Goal: Task Accomplishment & Management: Use online tool/utility

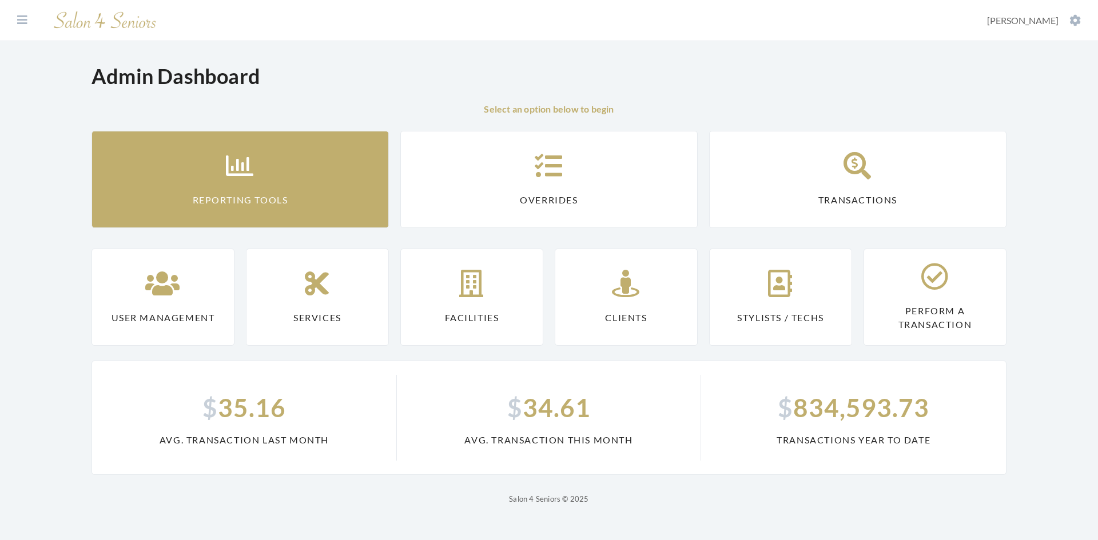
click at [335, 192] on link "Reporting Tools" at bounding box center [240, 179] width 297 height 97
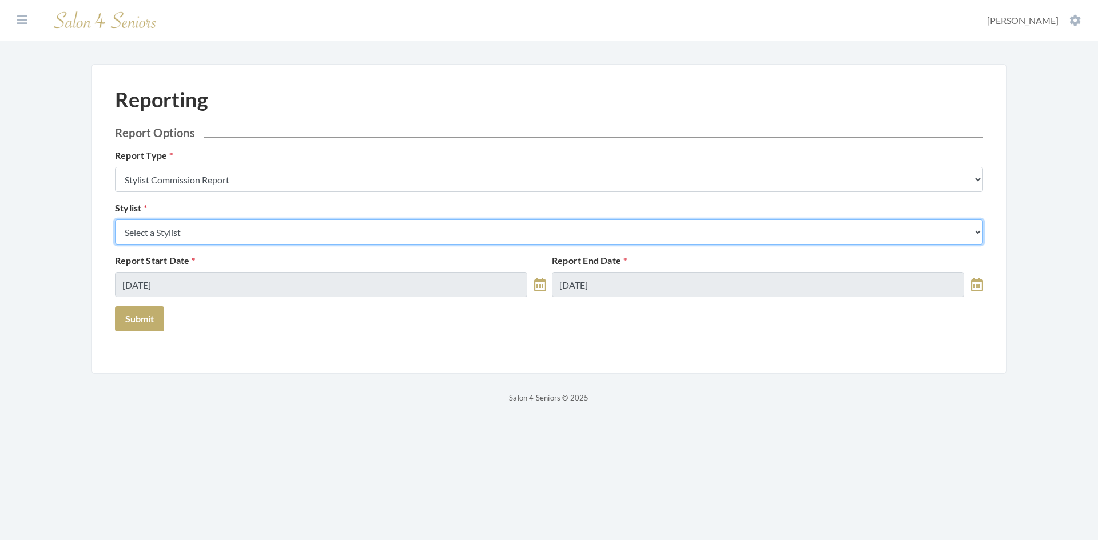
click at [312, 222] on select "Select a Stylist Alaina Krumm Alisha Teasley Anna White Ashley Venable Cassie B…" at bounding box center [549, 232] width 868 height 25
select select "147"
click at [115, 220] on select "Select a Stylist [PERSON_NAME] [PERSON_NAME] [PERSON_NAME] [PERSON_NAME] [PERSO…" at bounding box center [549, 232] width 868 height 25
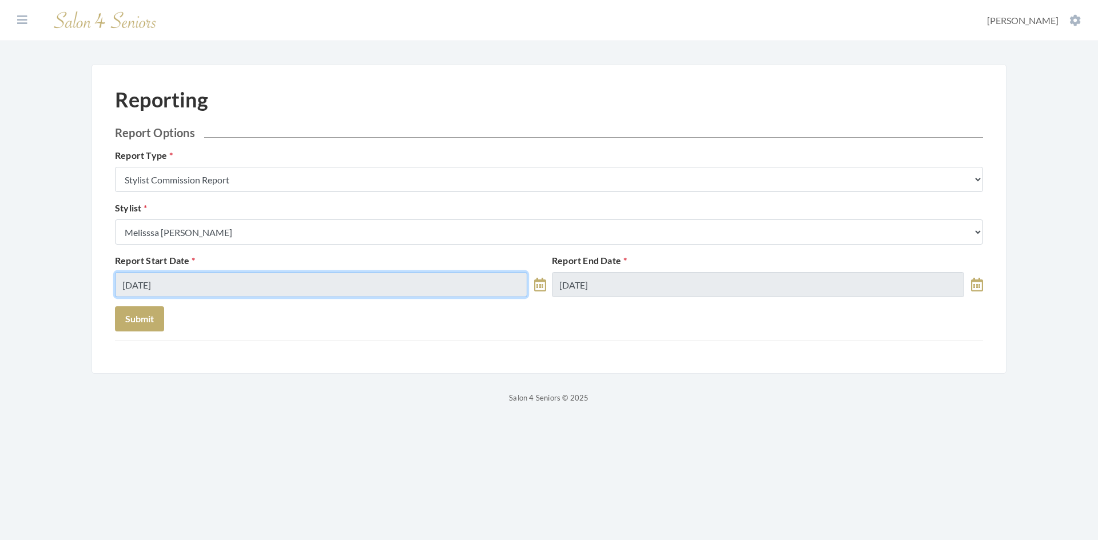
click at [216, 288] on input "[DATE]" at bounding box center [321, 284] width 412 height 25
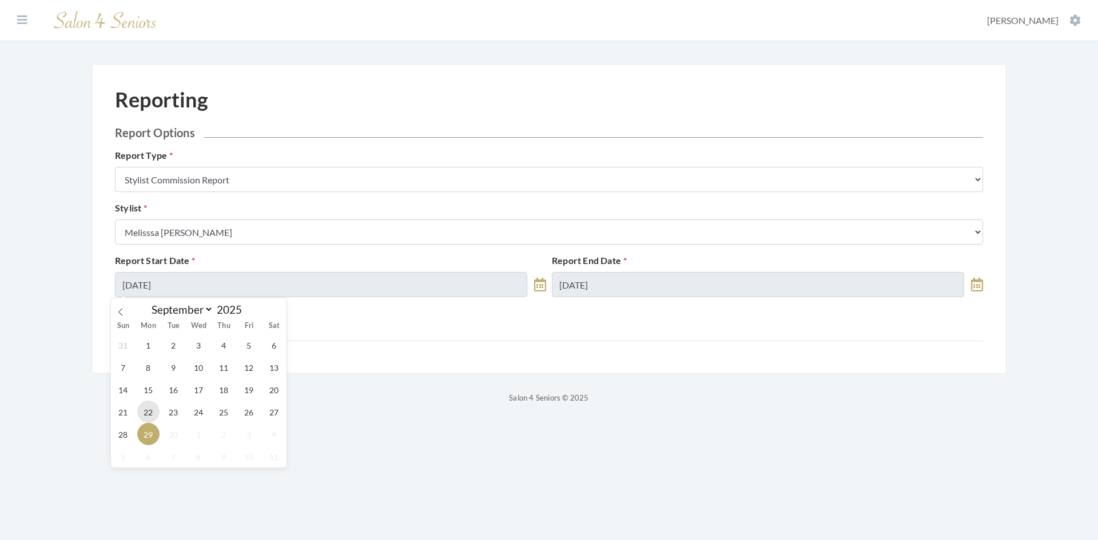
click at [150, 412] on span "22" at bounding box center [148, 412] width 22 height 22
type input "[DATE]"
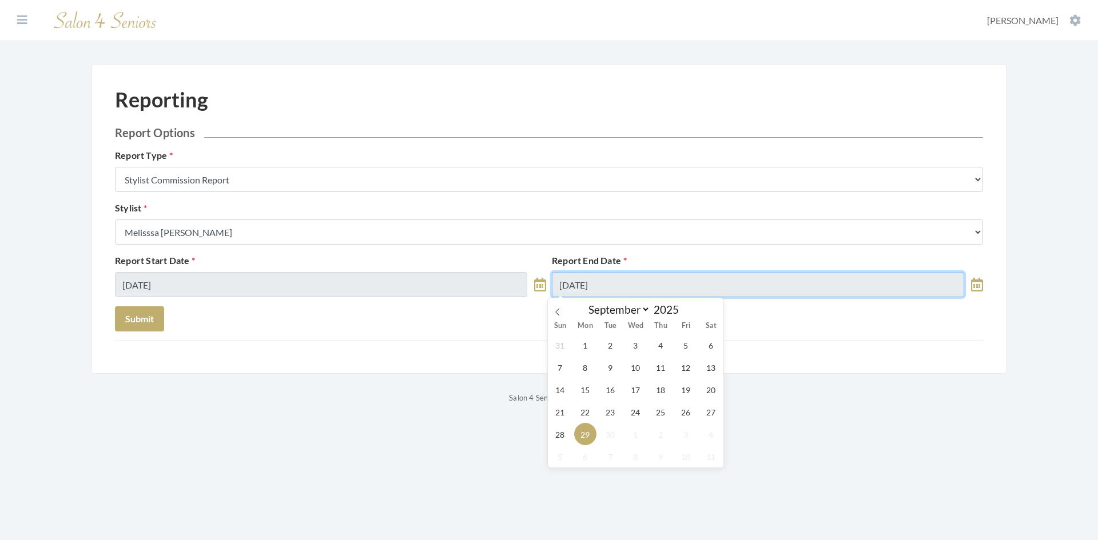
click at [637, 287] on input "09/29/2025" at bounding box center [758, 284] width 412 height 25
click at [555, 435] on span "28" at bounding box center [560, 434] width 22 height 22
type input "[DATE]"
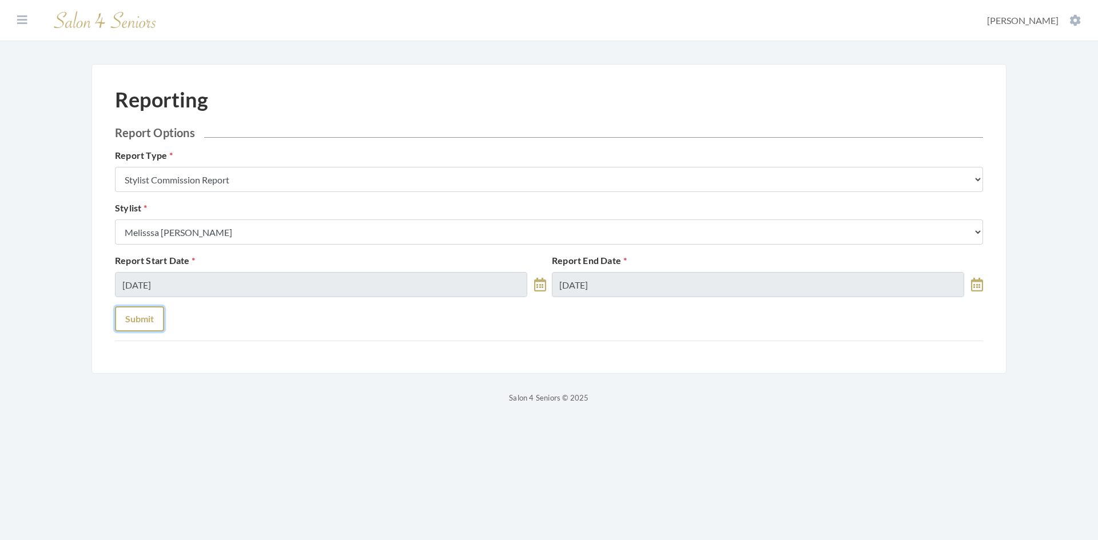
click at [148, 319] on button "Submit" at bounding box center [139, 319] width 49 height 25
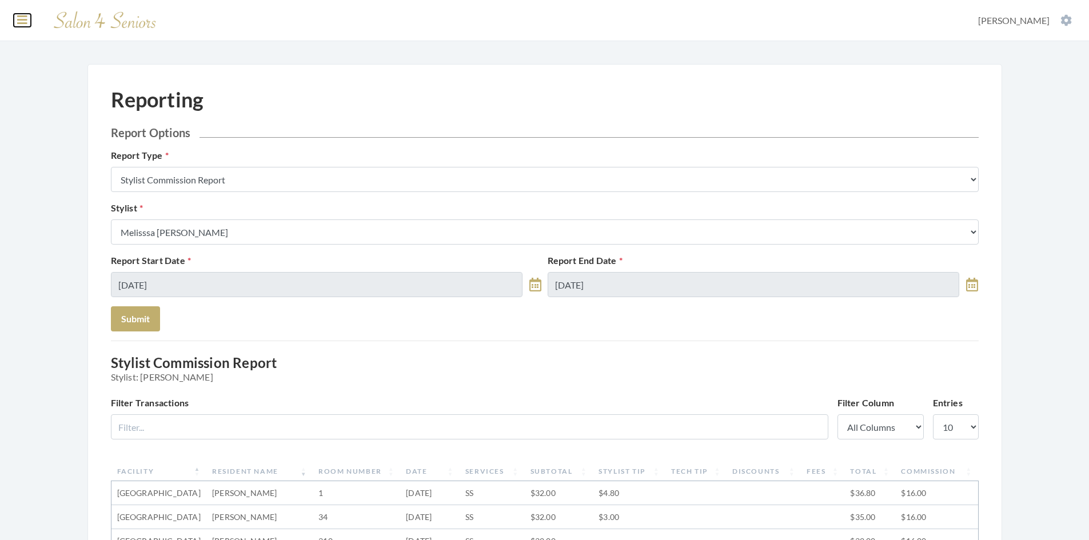
click at [23, 19] on icon at bounding box center [22, 19] width 10 height 11
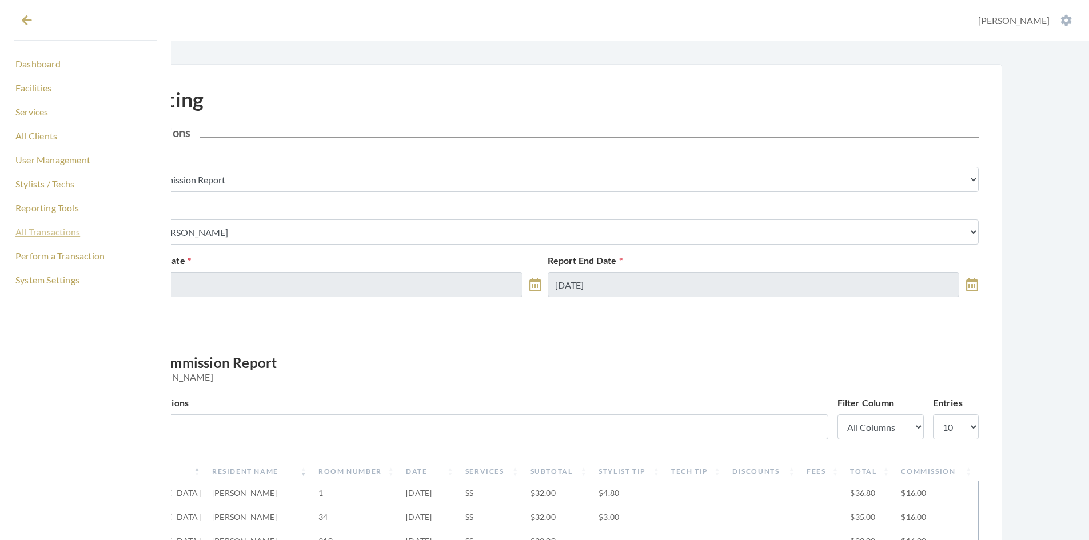
click at [61, 229] on link "All Transactions" at bounding box center [86, 231] width 144 height 19
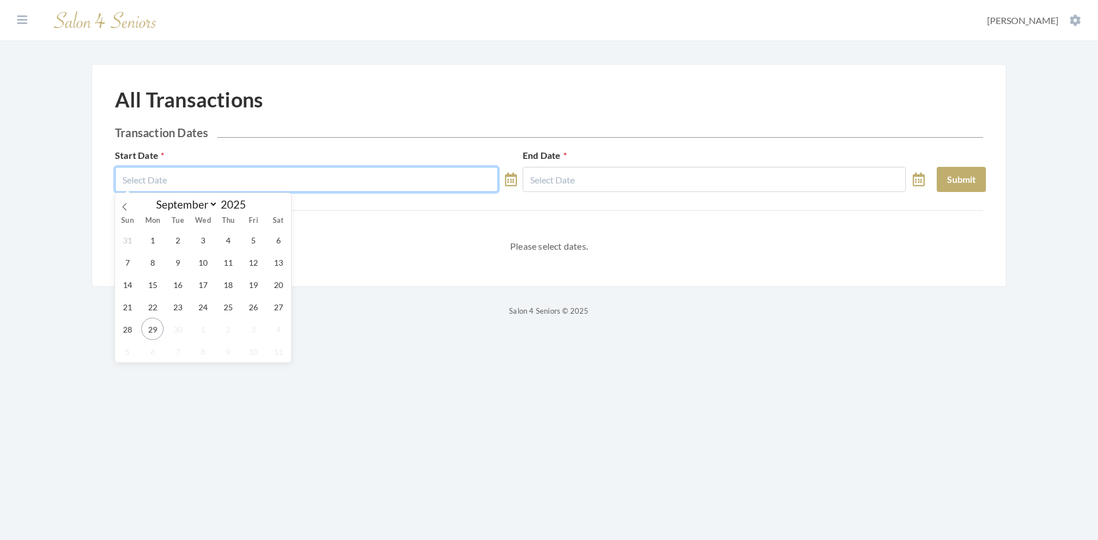
click at [164, 176] on input "text" at bounding box center [306, 179] width 383 height 25
click at [152, 307] on span "22" at bounding box center [152, 307] width 22 height 22
type input "[DATE]"
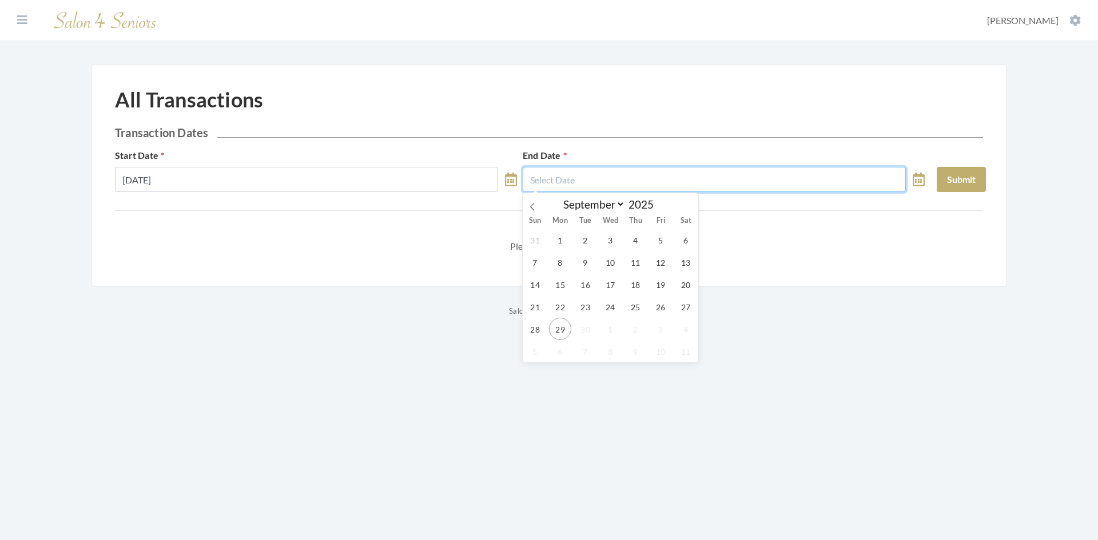
click at [585, 177] on input "text" at bounding box center [714, 179] width 383 height 25
click at [537, 331] on span "28" at bounding box center [535, 329] width 22 height 22
type input "[DATE]"
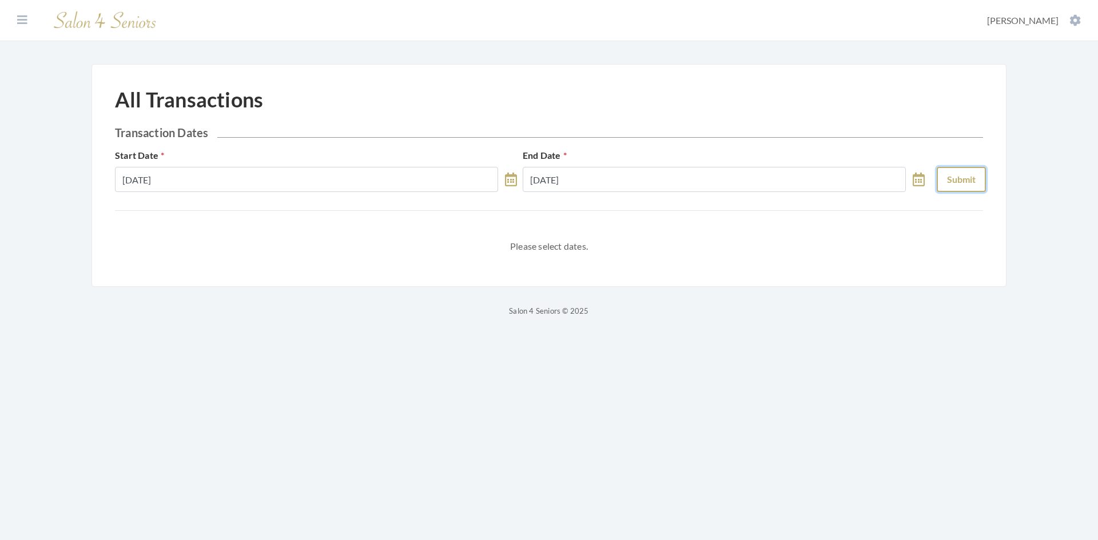
click at [951, 180] on button "Submit" at bounding box center [961, 179] width 49 height 25
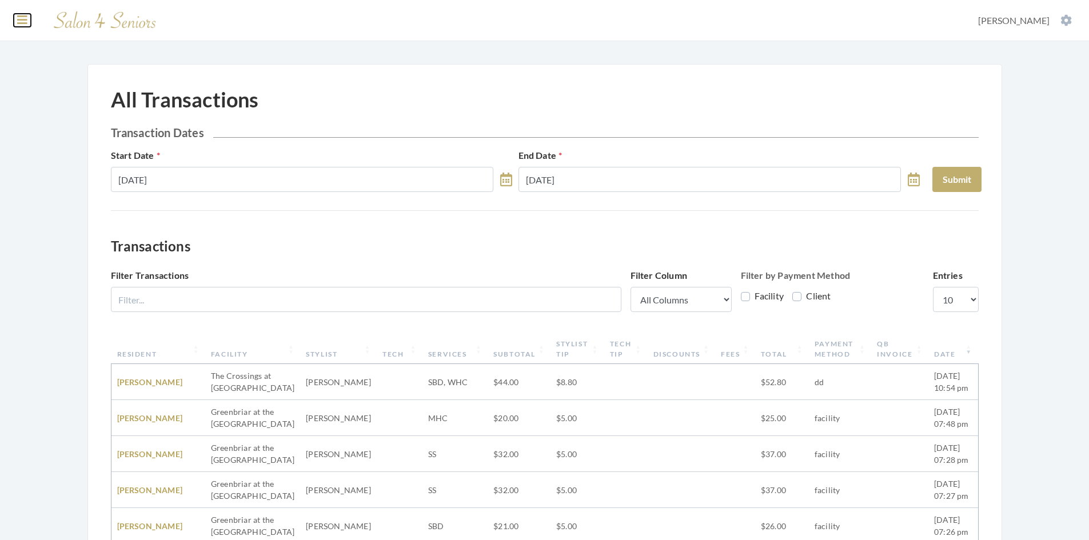
click at [21, 19] on icon at bounding box center [22, 19] width 10 height 11
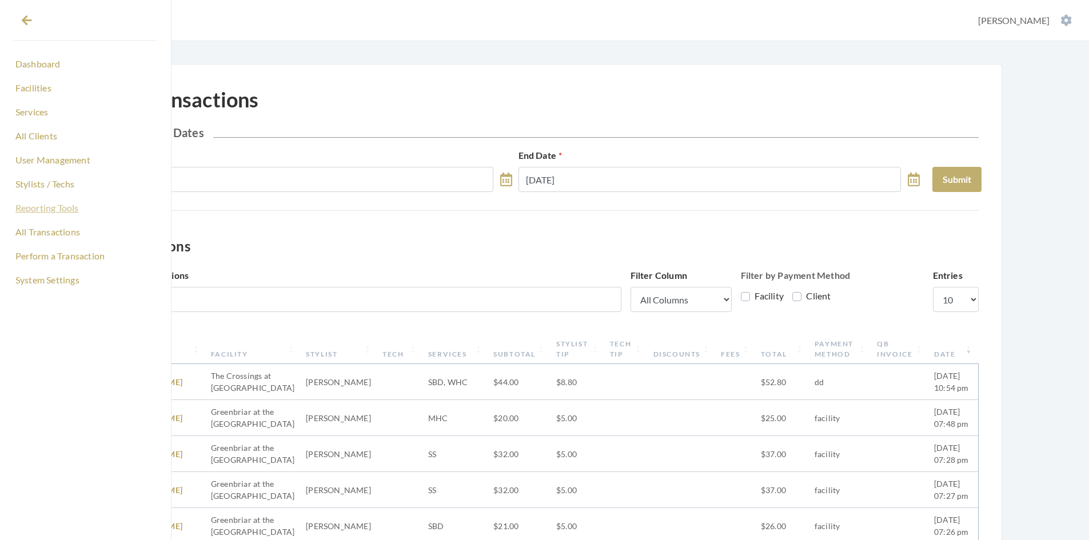
click at [74, 208] on link "Reporting Tools" at bounding box center [86, 207] width 144 height 19
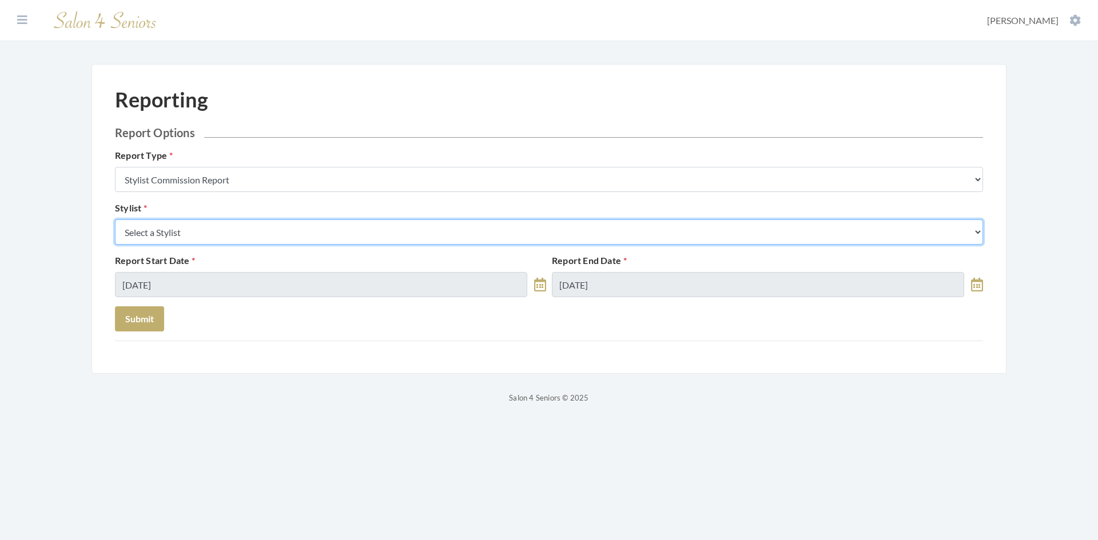
click at [206, 230] on select "Select a Stylist [PERSON_NAME] [PERSON_NAME] [PERSON_NAME] [PERSON_NAME] [PERSO…" at bounding box center [549, 232] width 868 height 25
select select "26"
click at [115, 220] on select "Select a Stylist [PERSON_NAME] [PERSON_NAME] [PERSON_NAME] [PERSON_NAME] [PERSO…" at bounding box center [549, 232] width 868 height 25
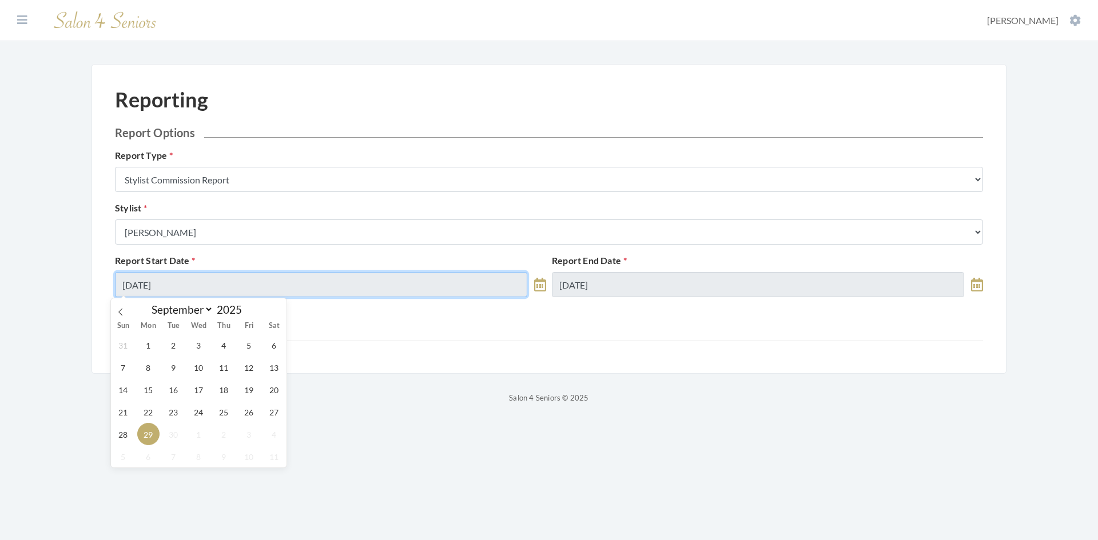
click at [210, 289] on input "[DATE]" at bounding box center [321, 284] width 412 height 25
click at [152, 415] on span "22" at bounding box center [148, 412] width 22 height 22
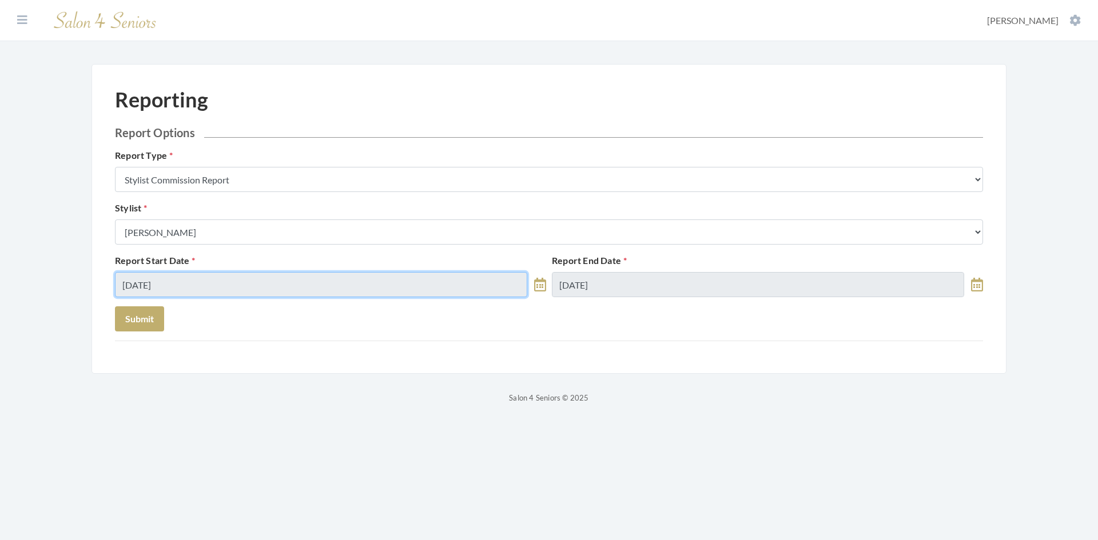
type input "[DATE]"
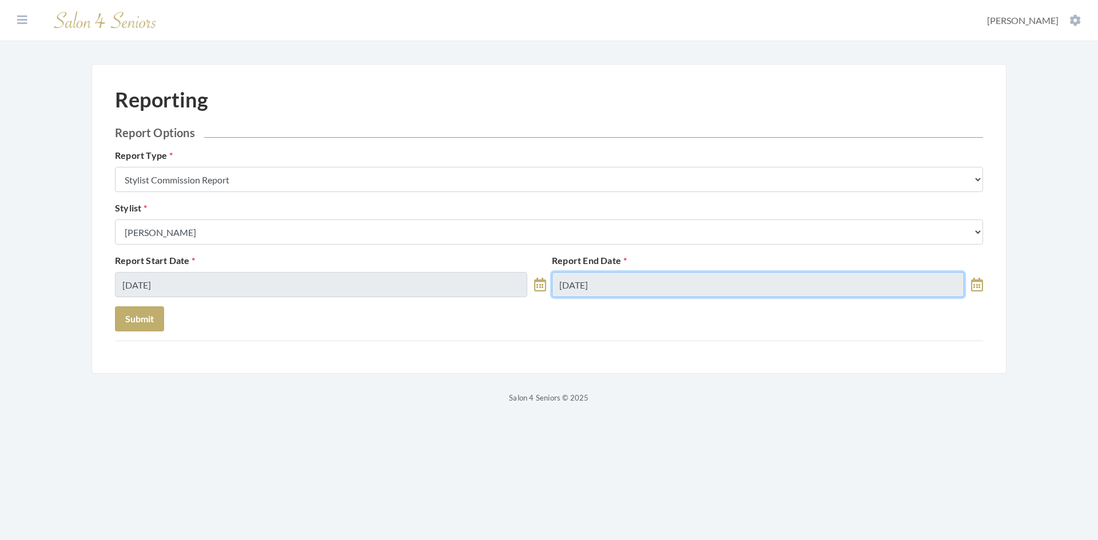
click at [618, 286] on input "09/29/2025" at bounding box center [758, 284] width 412 height 25
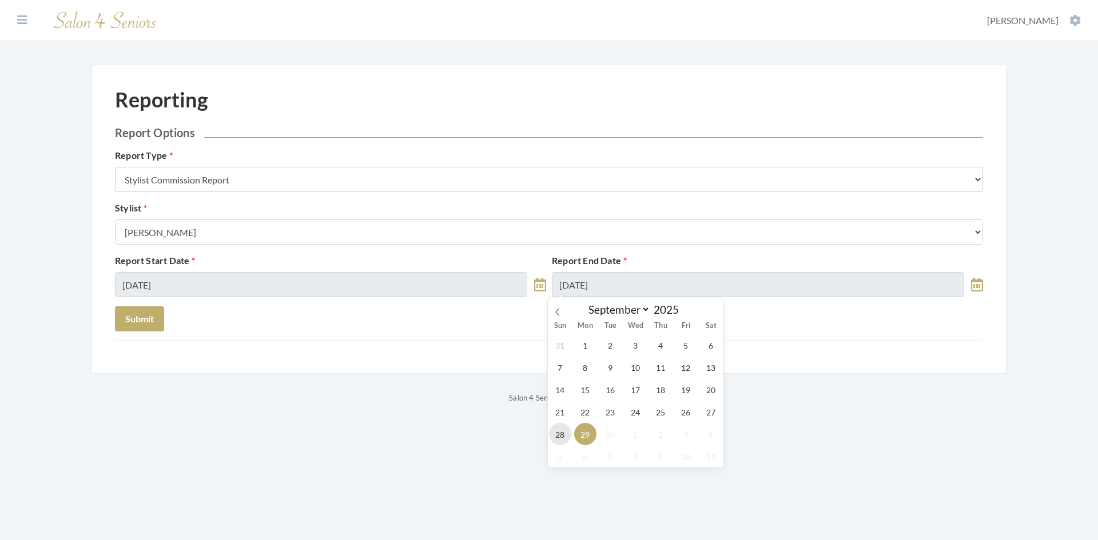
click at [559, 435] on span "28" at bounding box center [560, 434] width 22 height 22
type input "[DATE]"
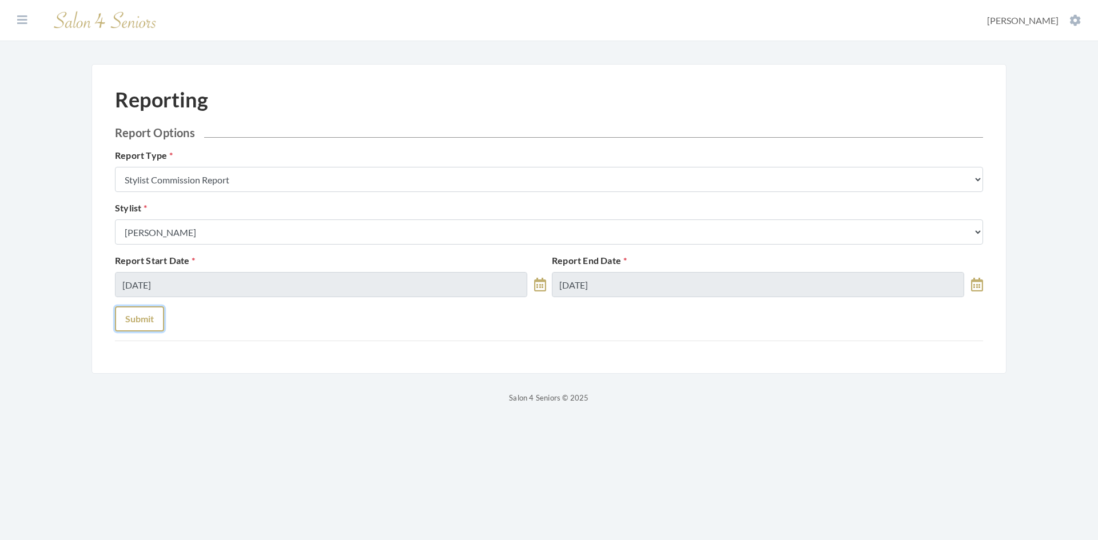
click at [137, 314] on button "Submit" at bounding box center [139, 319] width 49 height 25
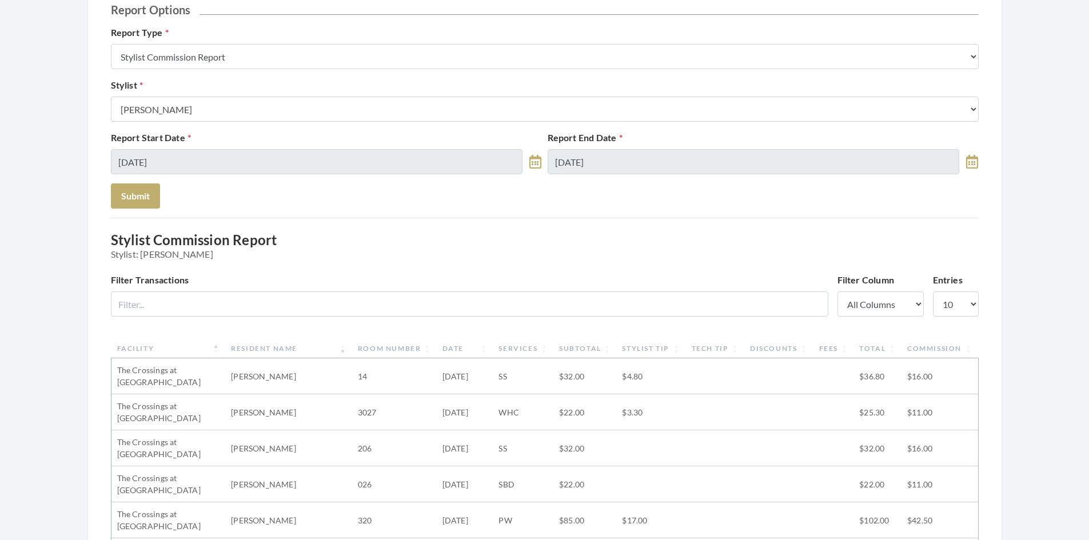
scroll to position [57, 0]
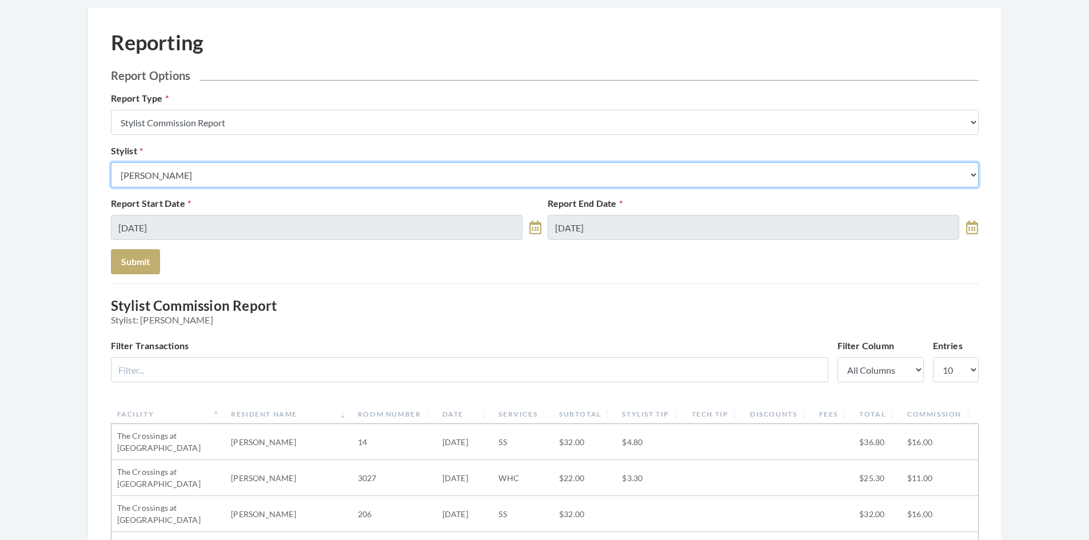
click at [192, 179] on select "Select a Stylist [PERSON_NAME] [PERSON_NAME] [PERSON_NAME] [PERSON_NAME] [PERSO…" at bounding box center [545, 174] width 868 height 25
click at [111, 162] on select "Select a Stylist [PERSON_NAME] [PERSON_NAME] [PERSON_NAME] [PERSON_NAME] [PERSO…" at bounding box center [545, 174] width 868 height 25
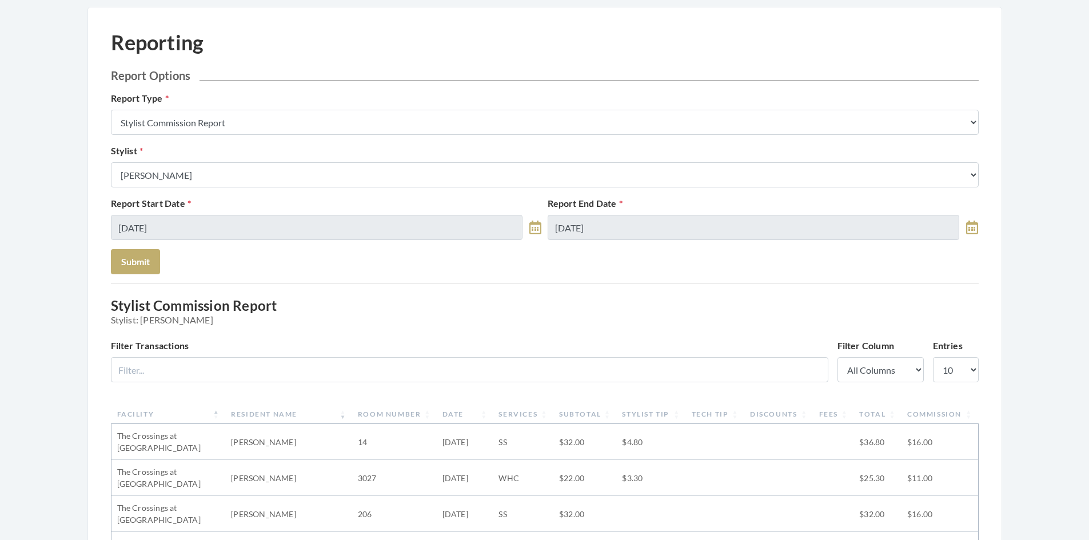
drag, startPoint x: 187, startPoint y: 162, endPoint x: 190, endPoint y: 172, distance: 10.3
click at [187, 164] on div "Stylist Select a Stylist [PERSON_NAME] [PERSON_NAME] [PERSON_NAME] [PERSON_NAME…" at bounding box center [545, 165] width 874 height 43
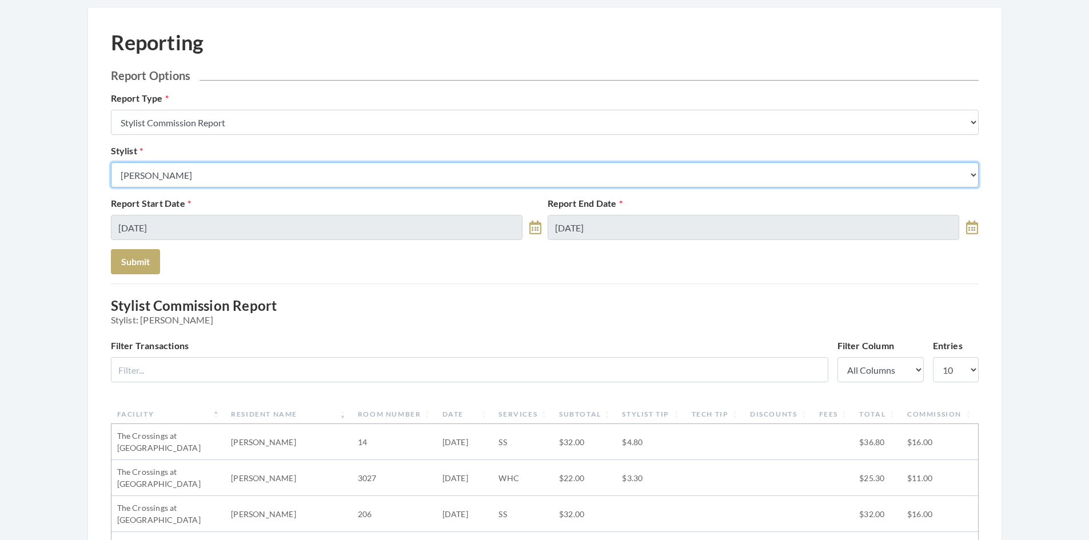
click at [191, 172] on select "Select a Stylist [PERSON_NAME] [PERSON_NAME] [PERSON_NAME] [PERSON_NAME] [PERSO…" at bounding box center [545, 174] width 868 height 25
select select "32"
click at [111, 162] on select "Select a Stylist [PERSON_NAME] [PERSON_NAME] [PERSON_NAME] [PERSON_NAME] [PERSO…" at bounding box center [545, 174] width 868 height 25
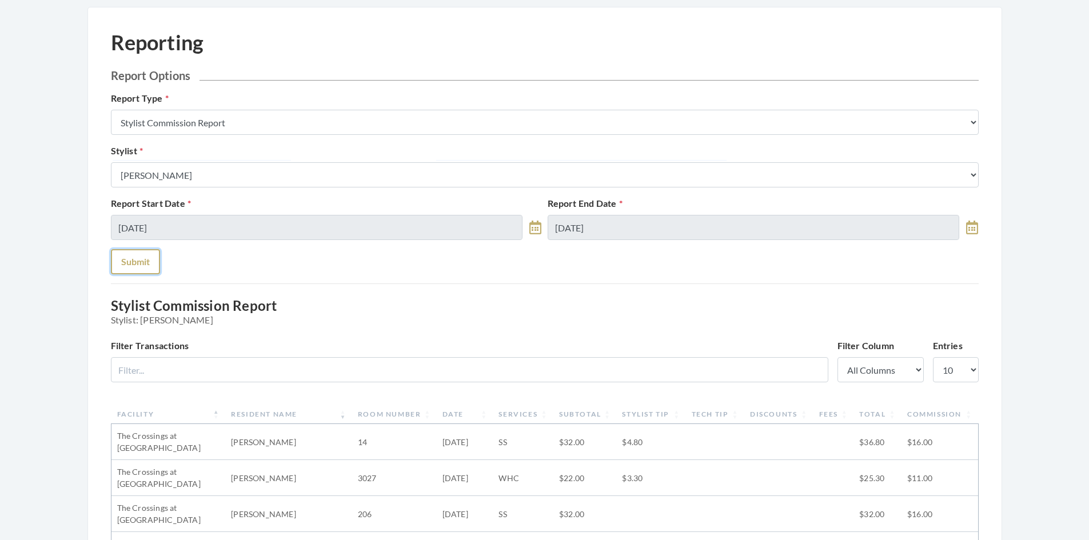
click at [132, 249] on button "Submit" at bounding box center [135, 261] width 49 height 25
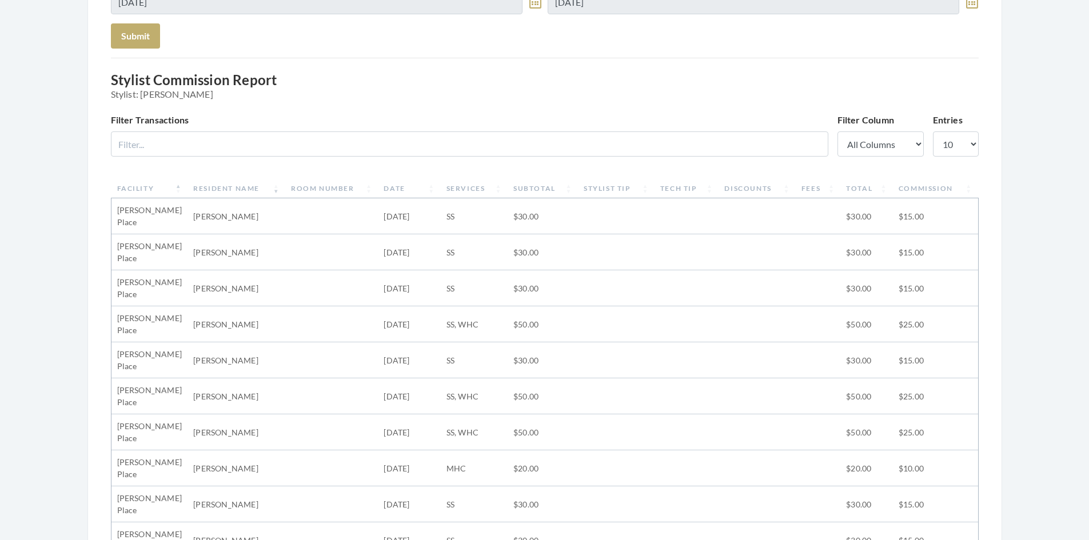
scroll to position [343, 0]
